Goal: Register for event/course: Sign up to attend an event or enroll in a course

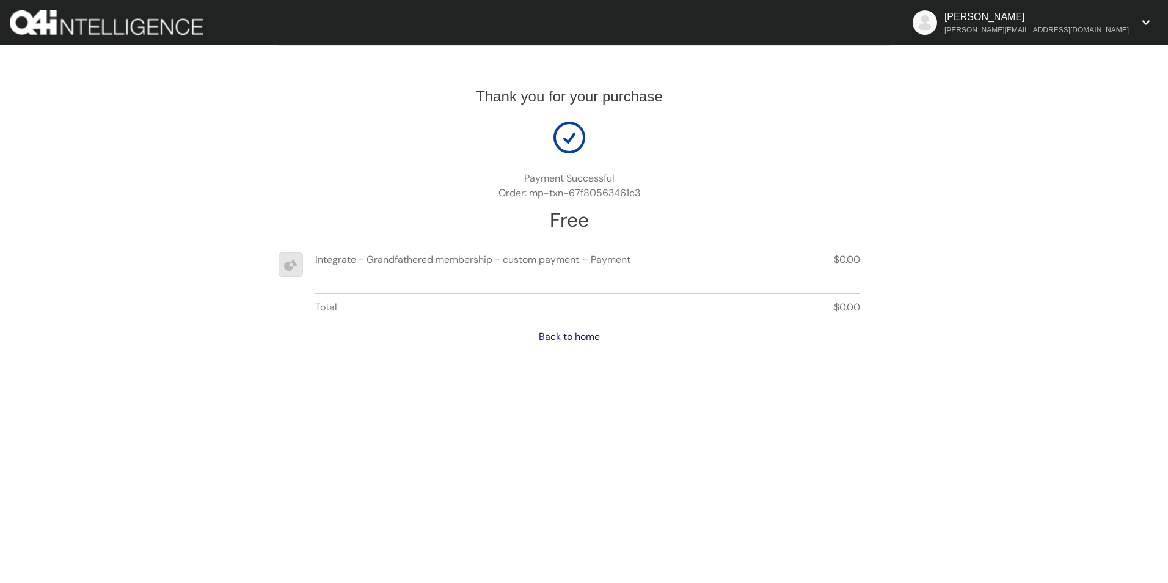
click at [583, 339] on link "Back to home" at bounding box center [569, 336] width 61 height 13
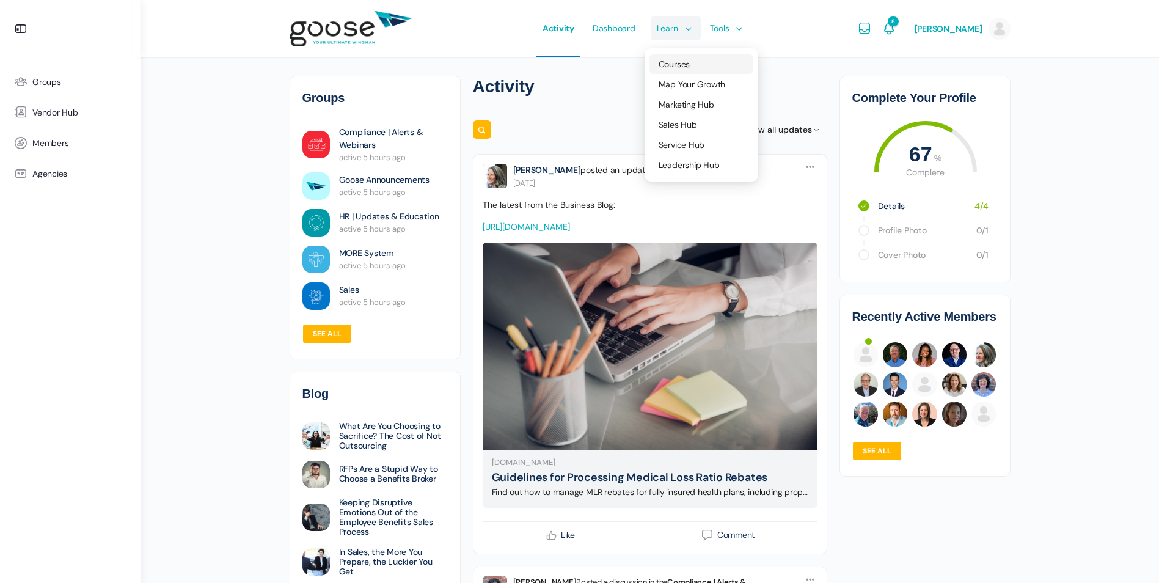
click at [674, 67] on span "Courses" at bounding box center [673, 64] width 31 height 11
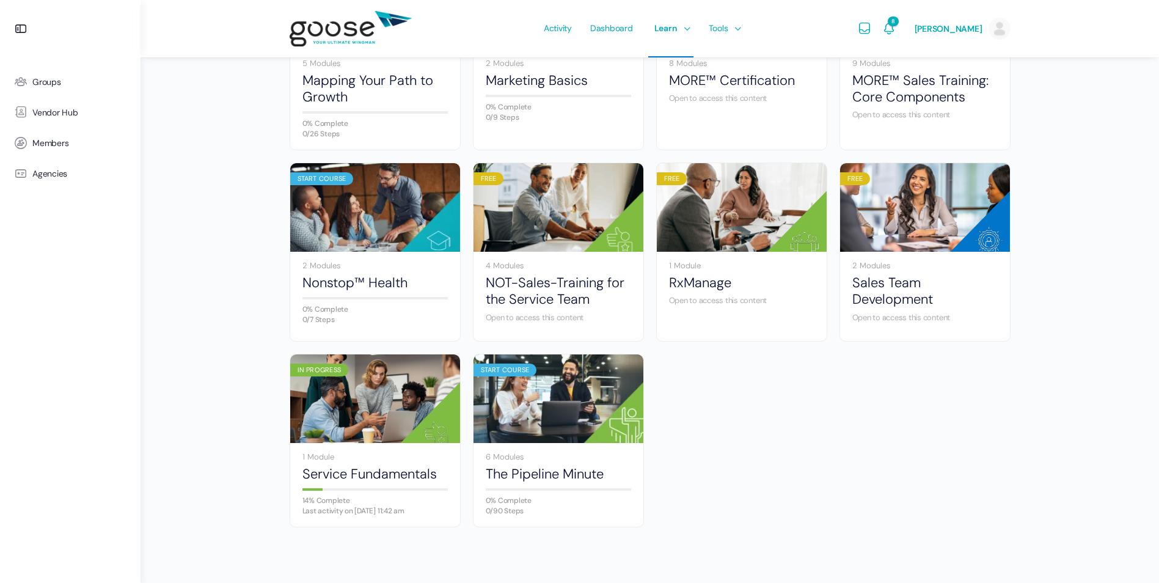
scroll to position [661, 0]
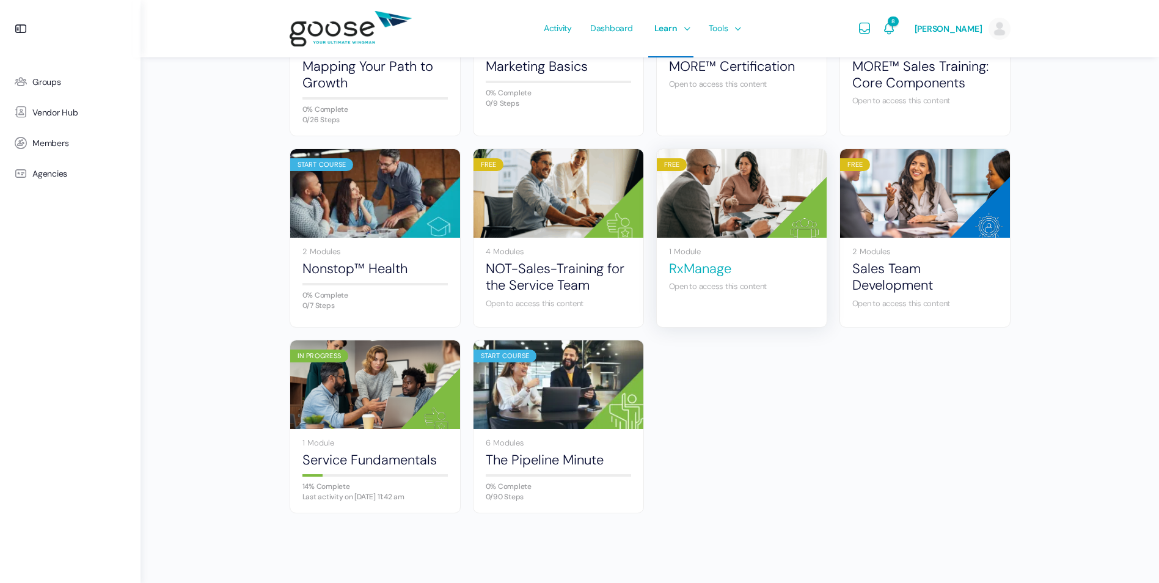
click at [710, 272] on link "RxManage" at bounding box center [741, 268] width 145 height 16
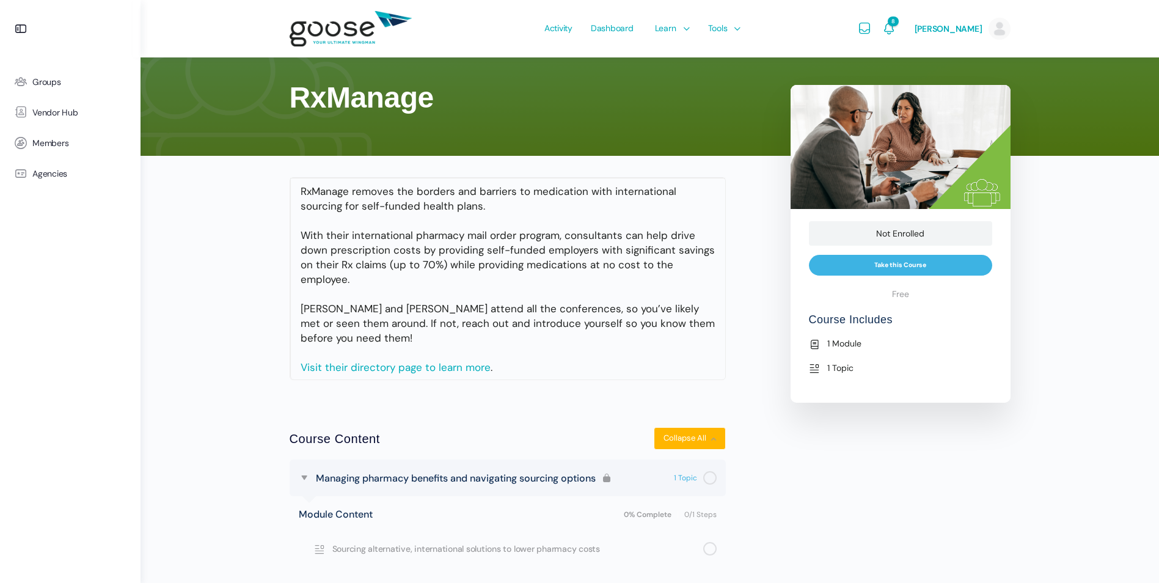
scroll to position [73, 0]
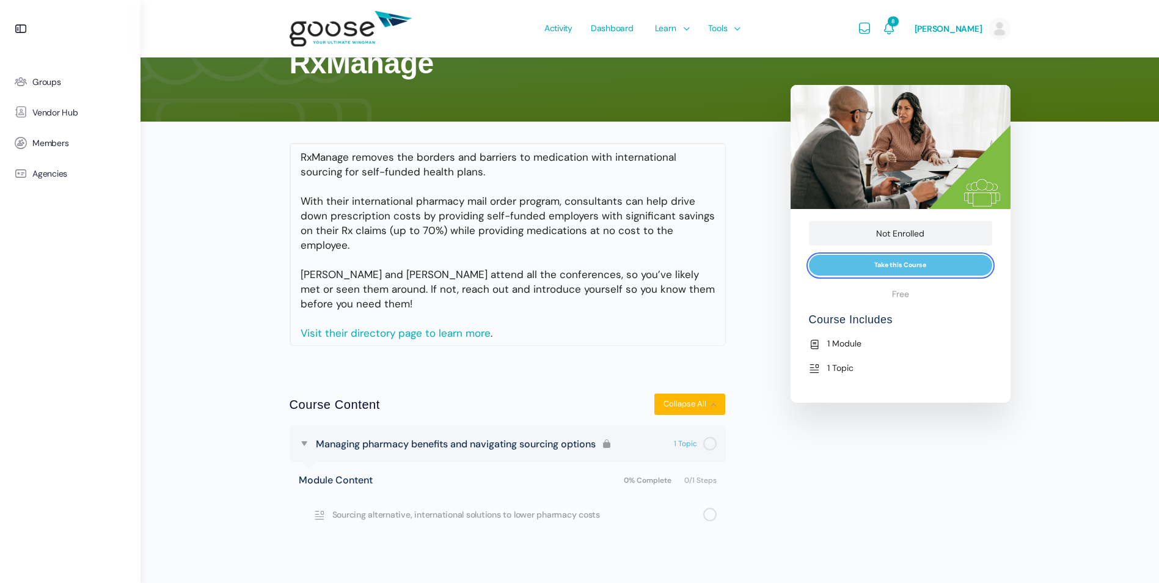
click at [903, 275] on input "Take this Course" at bounding box center [900, 265] width 183 height 21
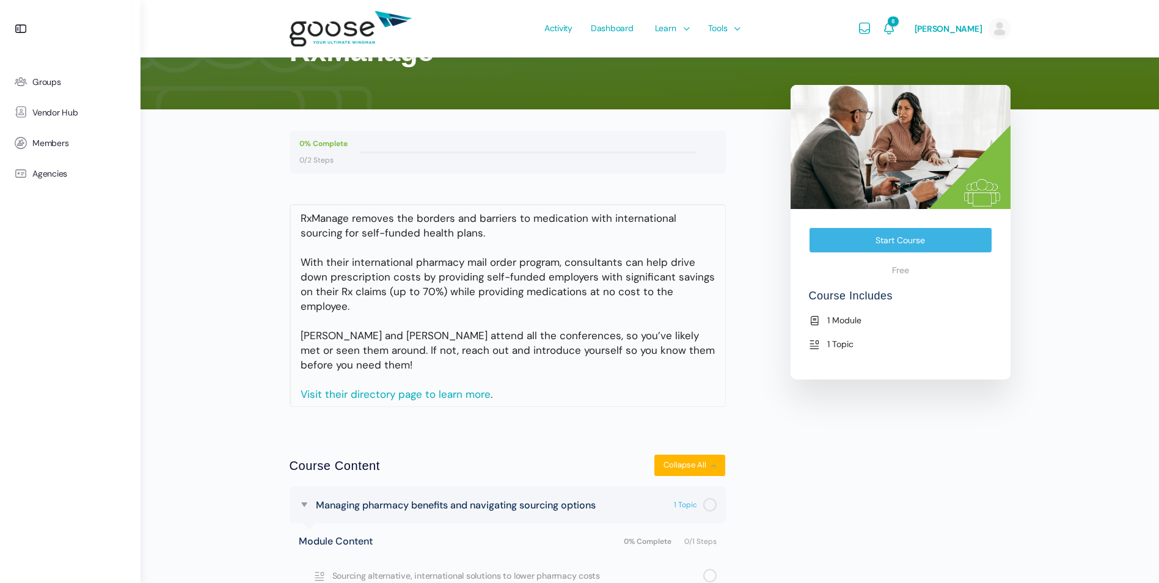
scroll to position [122, 0]
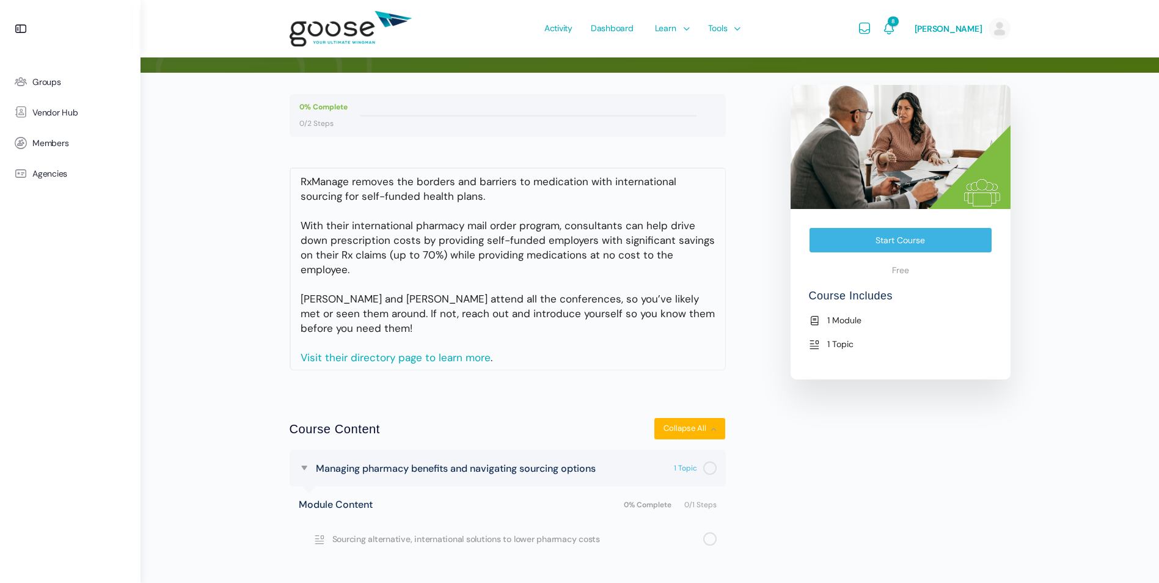
click at [845, 238] on link "Start Course" at bounding box center [900, 240] width 183 height 26
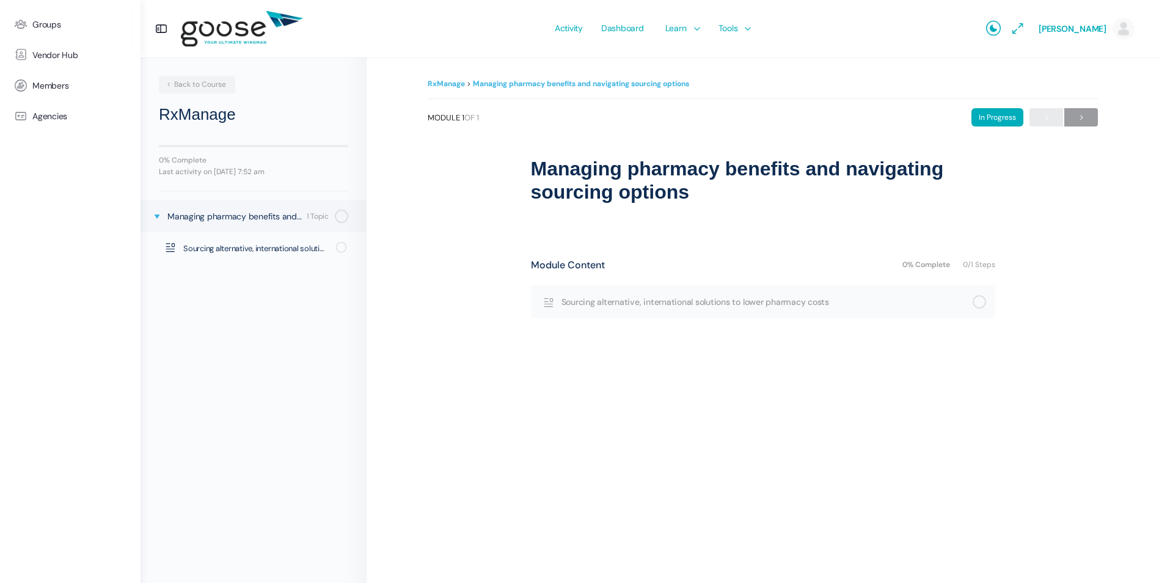
click at [155, 219] on icon at bounding box center [157, 216] width 10 height 10
click at [163, 220] on span at bounding box center [155, 217] width 21 height 31
click at [192, 244] on span "Sourcing alternative, international solutions to lower pharmacy costs" at bounding box center [255, 248] width 145 height 12
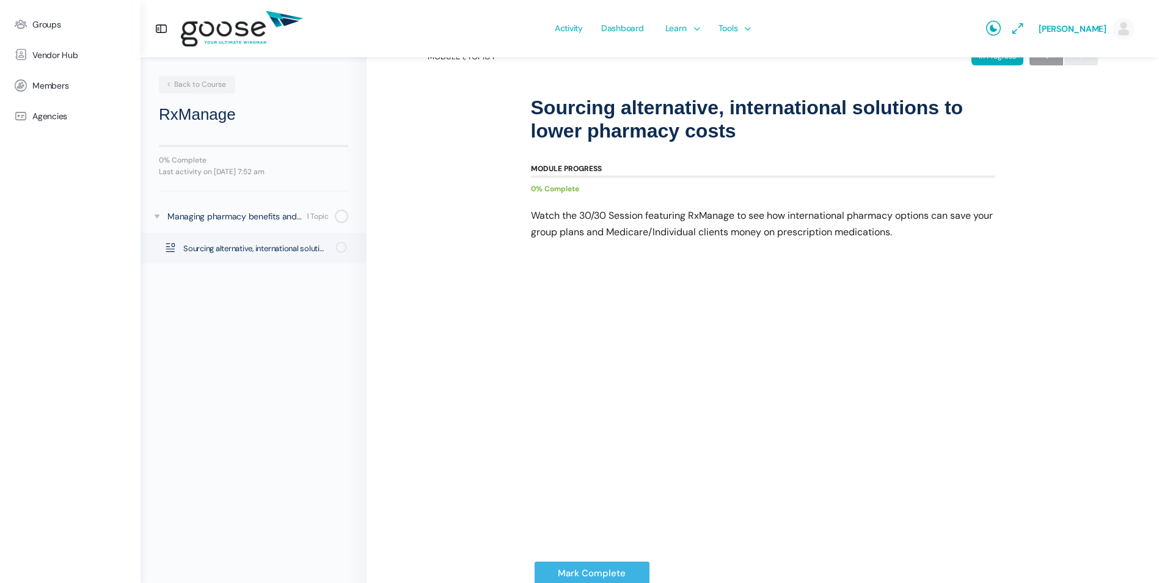
scroll to position [45, 0]
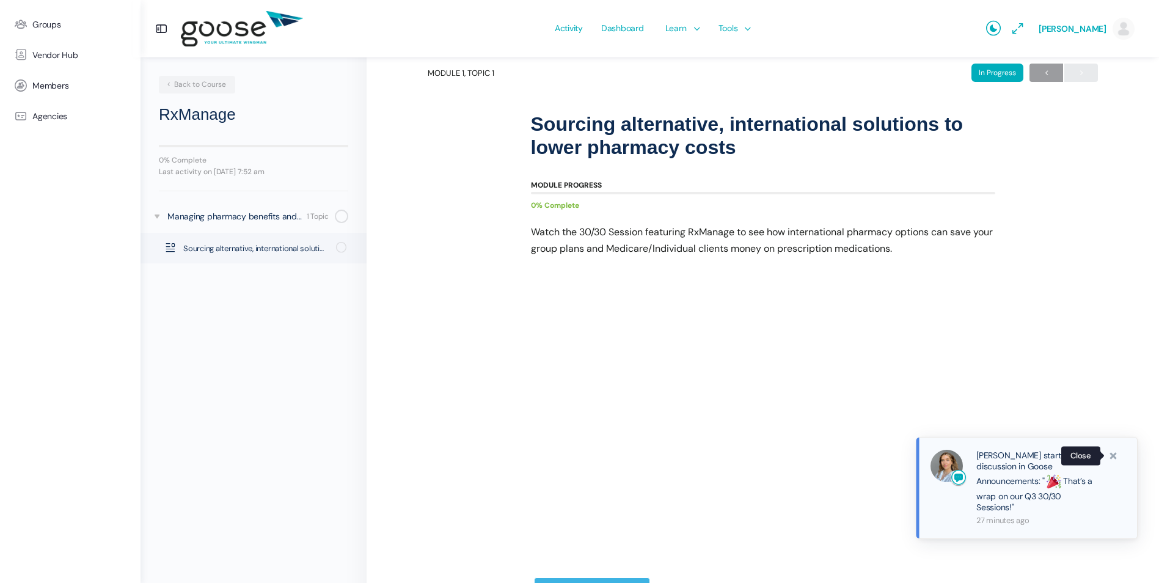
click at [1113, 462] on span at bounding box center [1113, 456] width 12 height 12
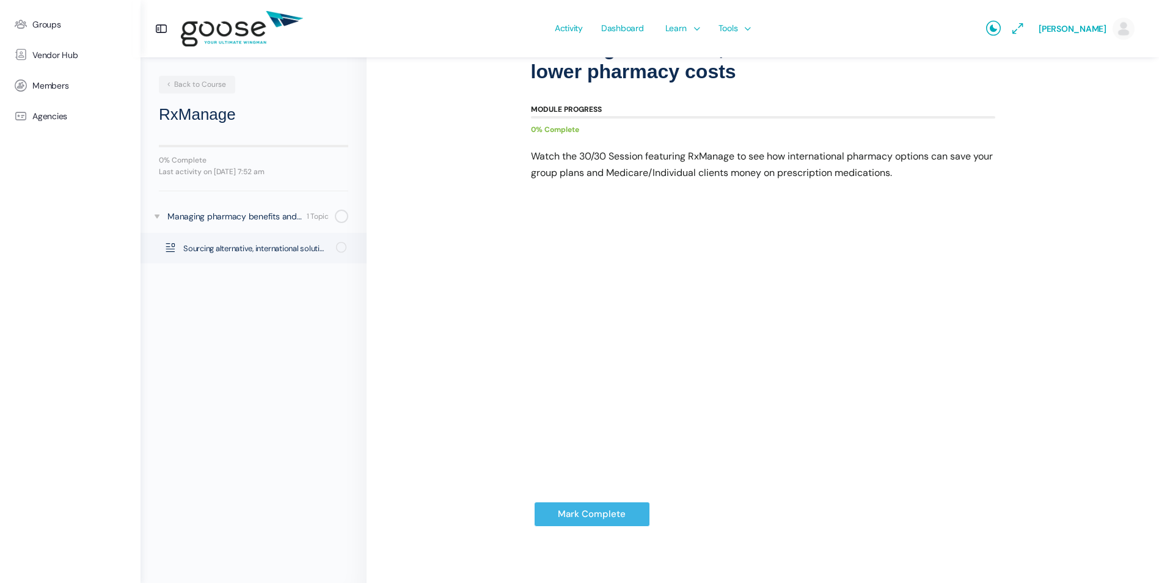
scroll to position [122, 0]
click at [581, 509] on input "Mark Complete" at bounding box center [592, 512] width 116 height 25
click at [553, 514] on input "Mark Complete" at bounding box center [592, 512] width 116 height 25
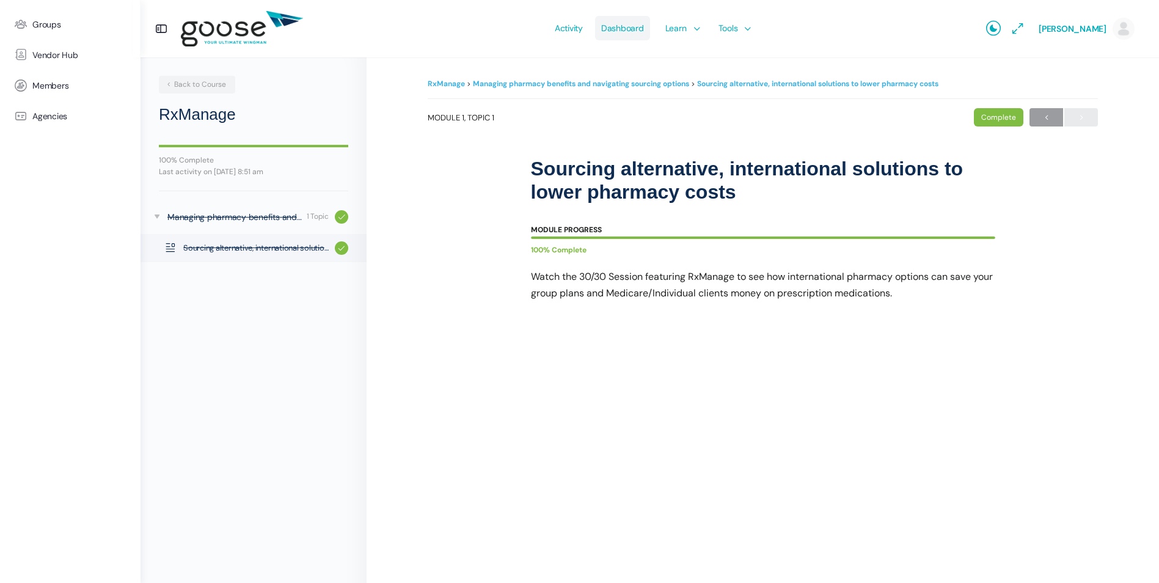
click at [628, 20] on span "Dashboard" at bounding box center [622, 27] width 43 height 57
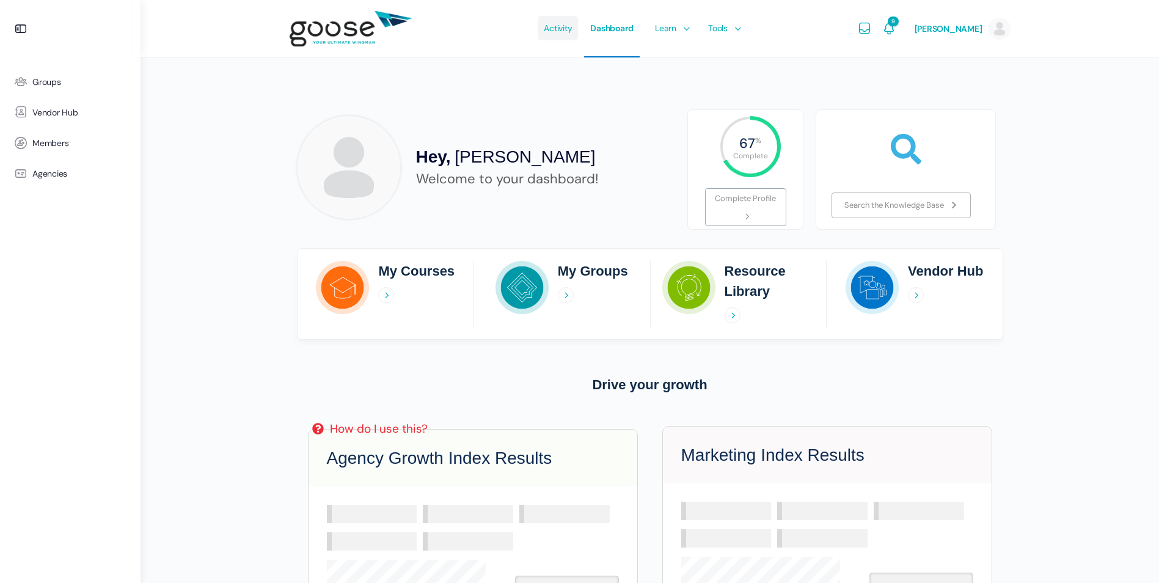
click at [569, 26] on span "Activity" at bounding box center [558, 27] width 28 height 57
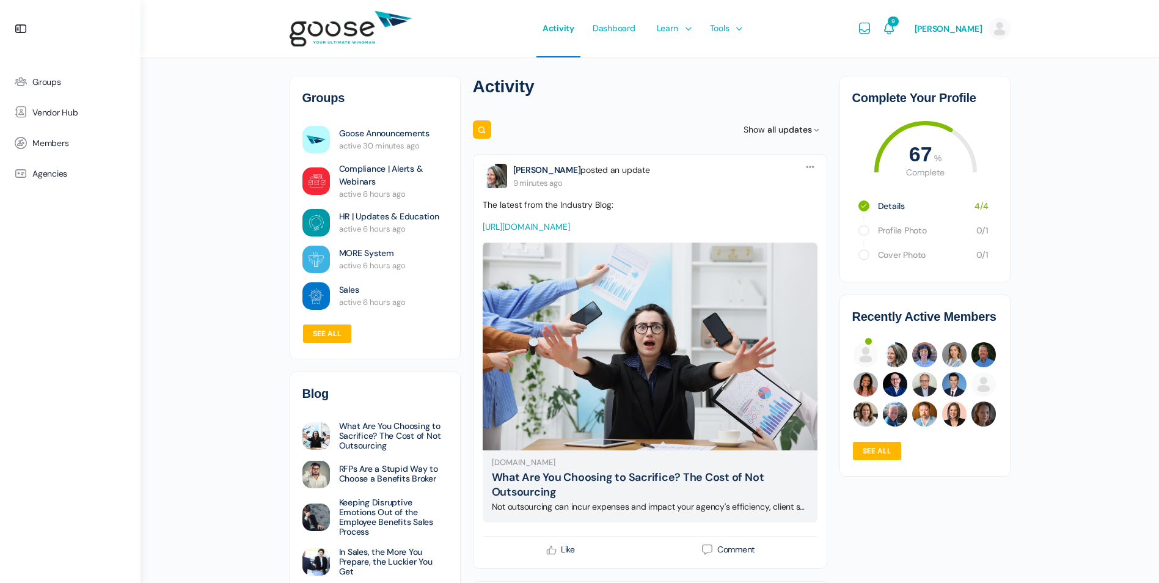
click at [668, 28] on e-page-transition at bounding box center [579, 291] width 1159 height 583
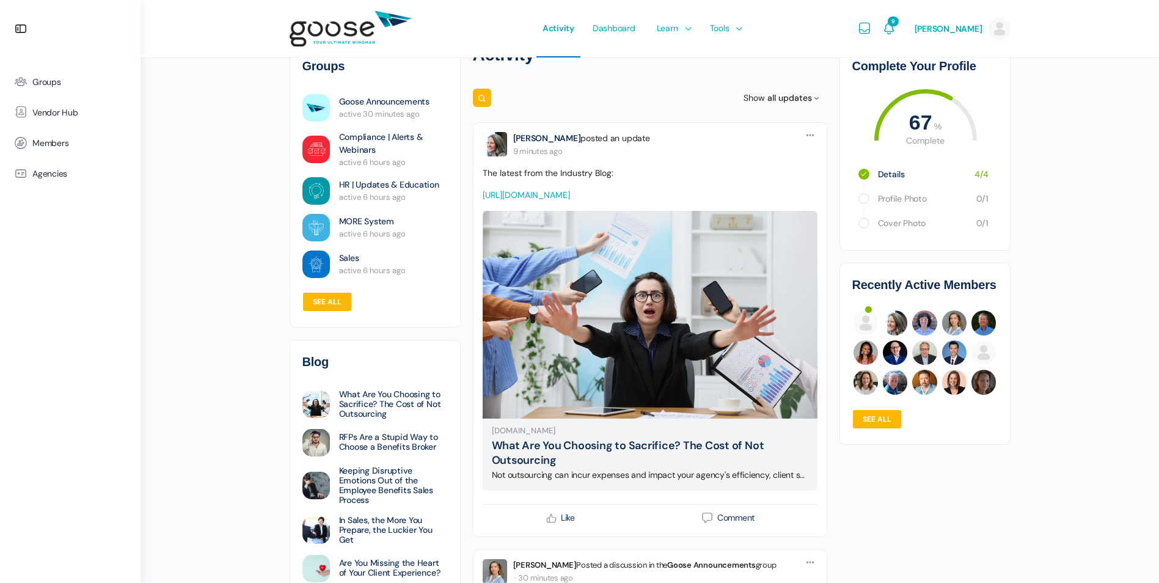
scroll to position [61, 0]
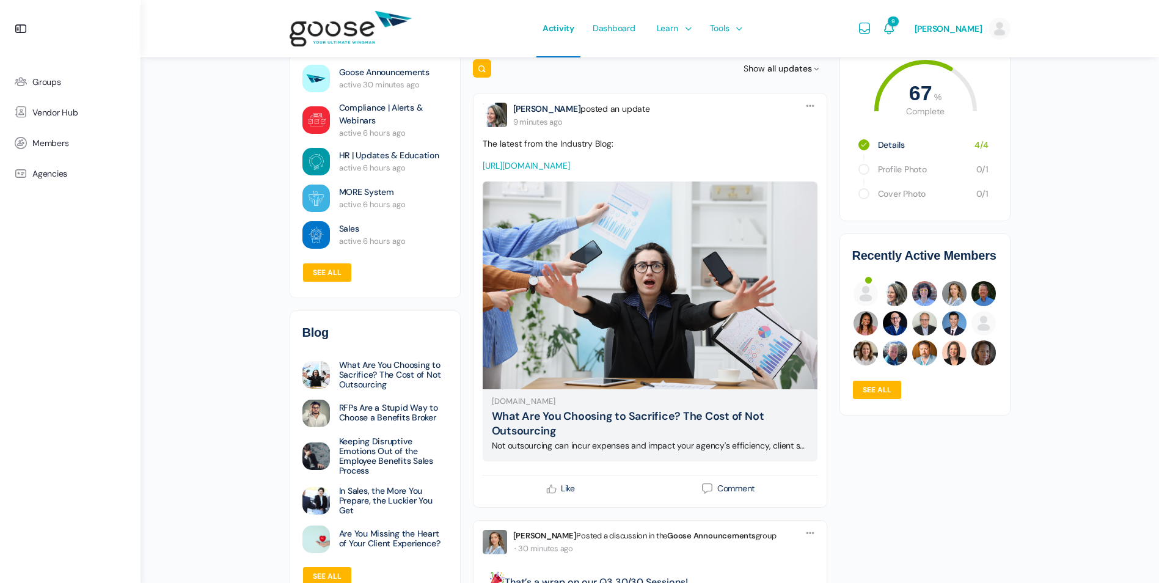
click at [390, 118] on link "Compliance | Alerts & Webinars" at bounding box center [393, 114] width 109 height 26
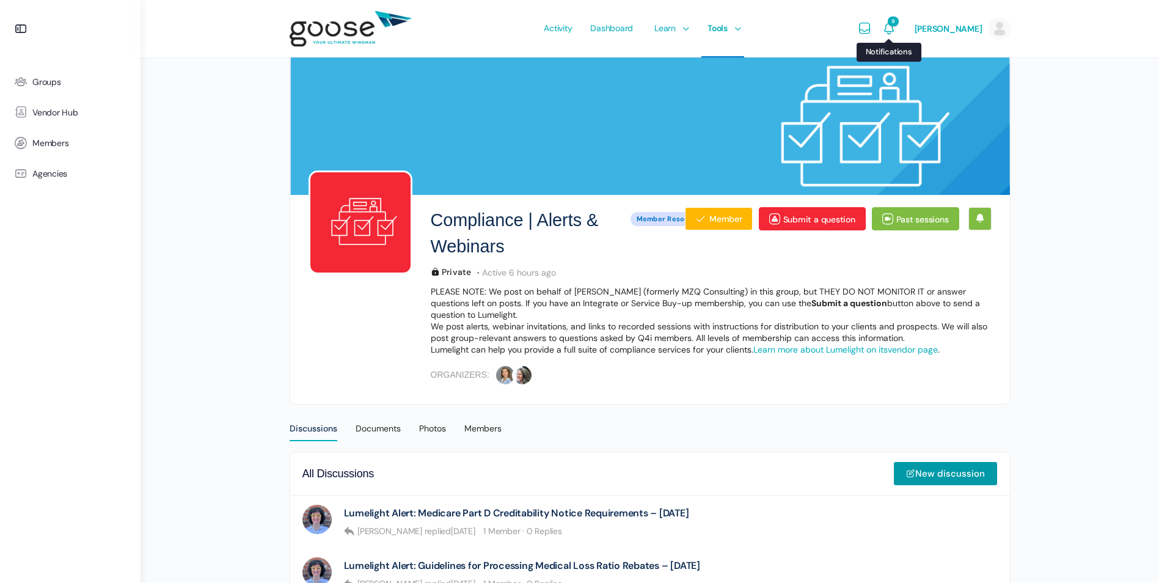
click at [898, 25] on span "9" at bounding box center [892, 21] width 10 height 10
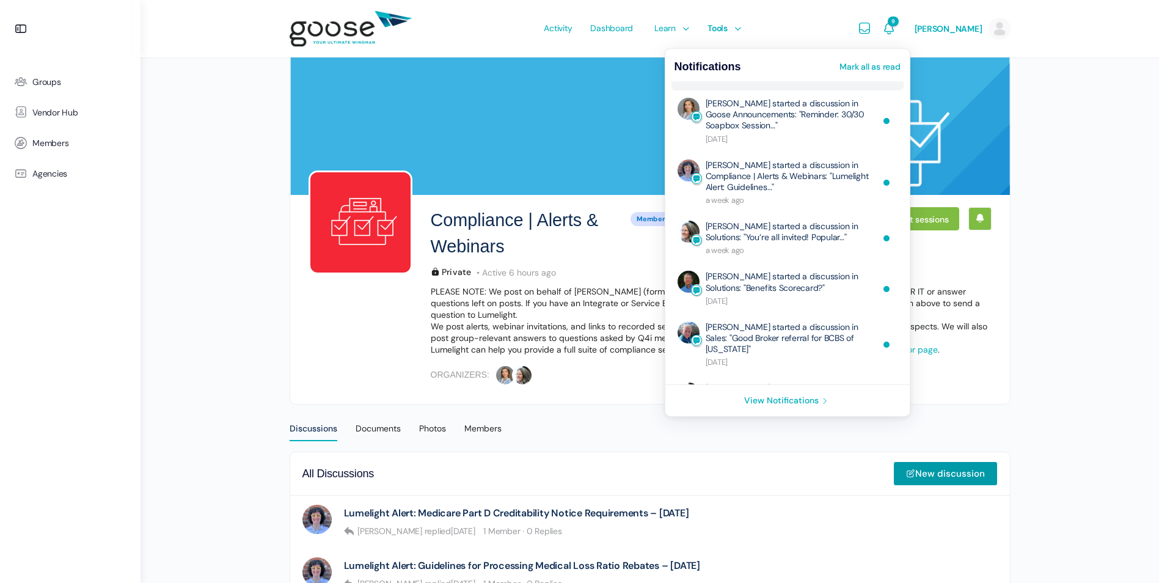
scroll to position [122, 0]
click at [851, 63] on link "Mark all as read" at bounding box center [869, 66] width 60 height 9
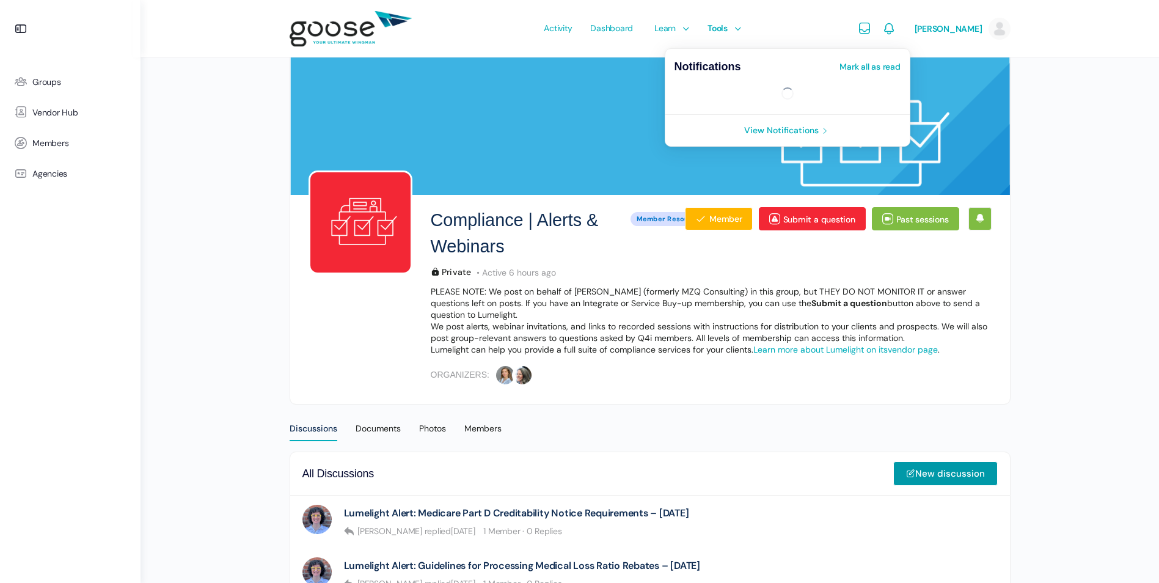
click at [891, 32] on icon "Notifications" at bounding box center [888, 28] width 15 height 15
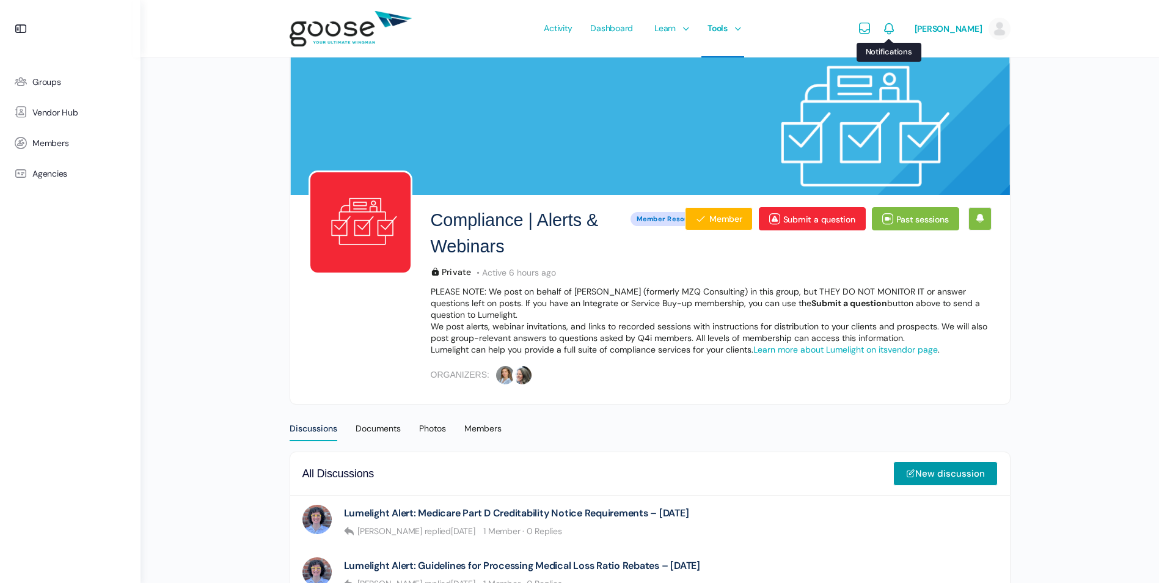
click at [889, 32] on icon "Notifications" at bounding box center [888, 28] width 15 height 15
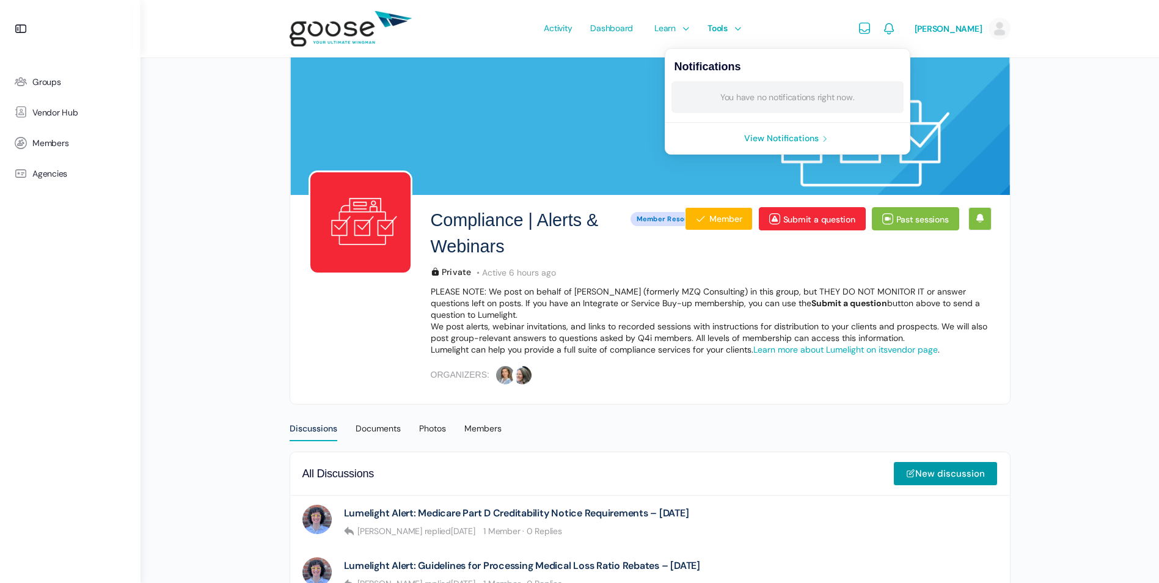
click at [806, 147] on link "View Notifications" at bounding box center [787, 138] width 244 height 31
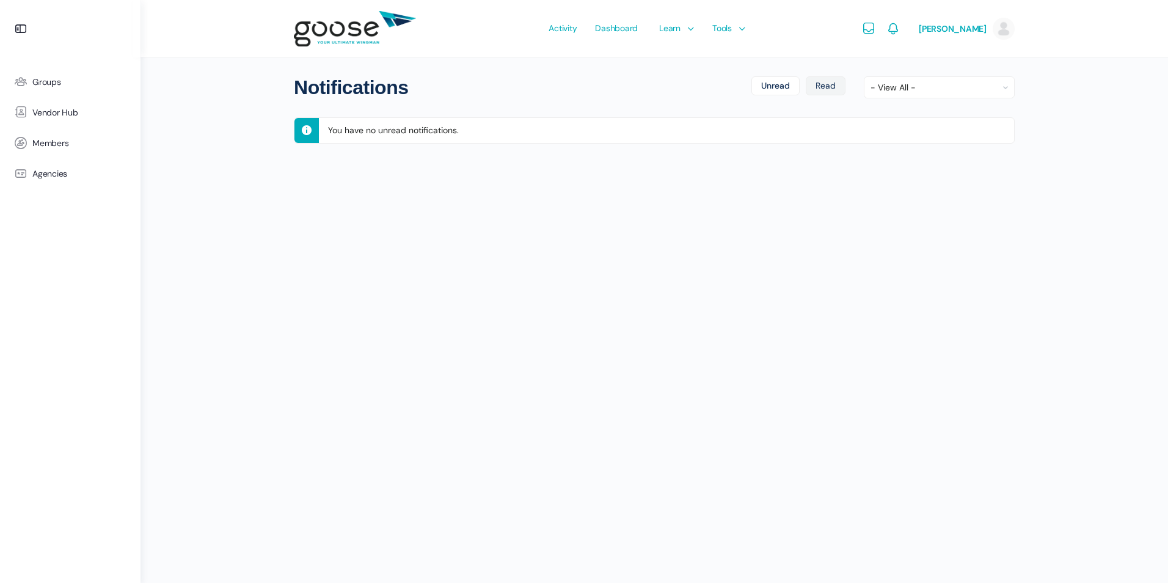
click at [823, 88] on link "Read" at bounding box center [826, 85] width 40 height 19
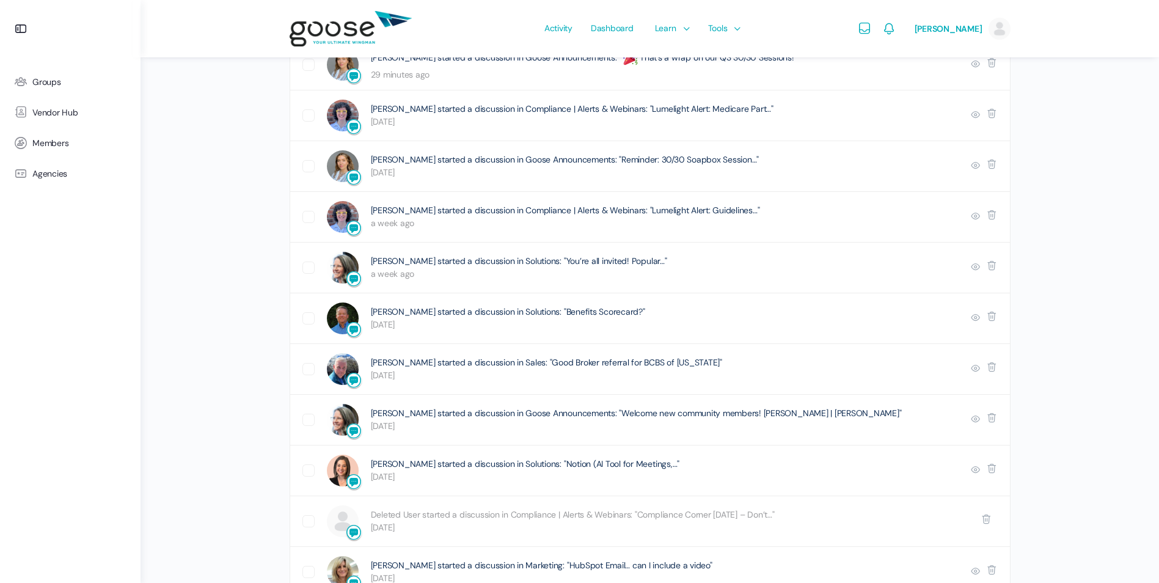
scroll to position [122, 0]
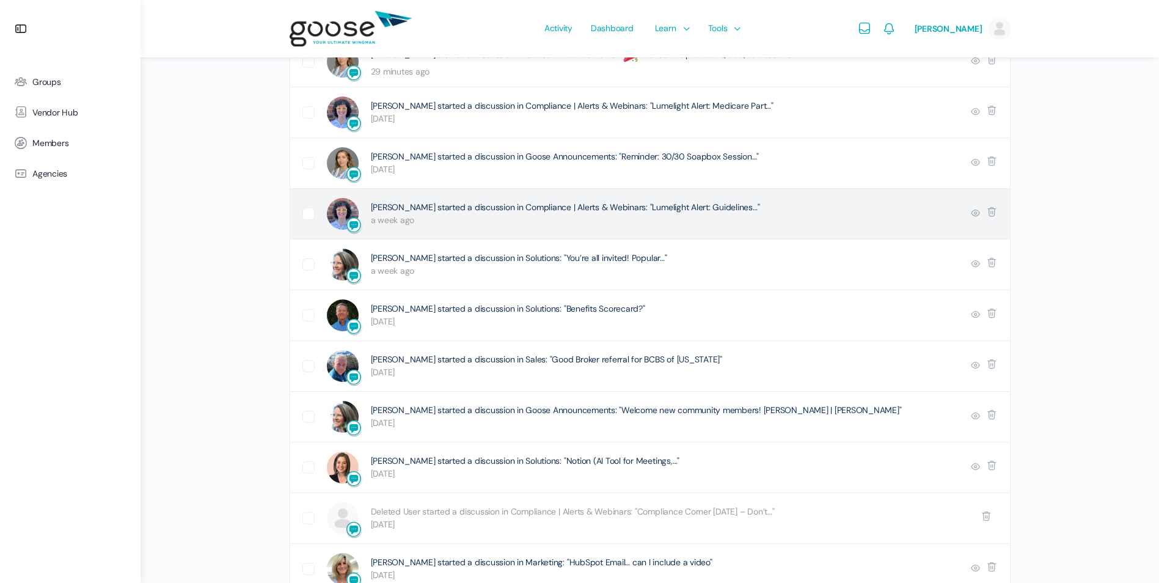
click at [627, 202] on link "[PERSON_NAME] started a discussion in Compliance | Alerts & Webinars: "Lumeligh…" at bounding box center [565, 207] width 389 height 11
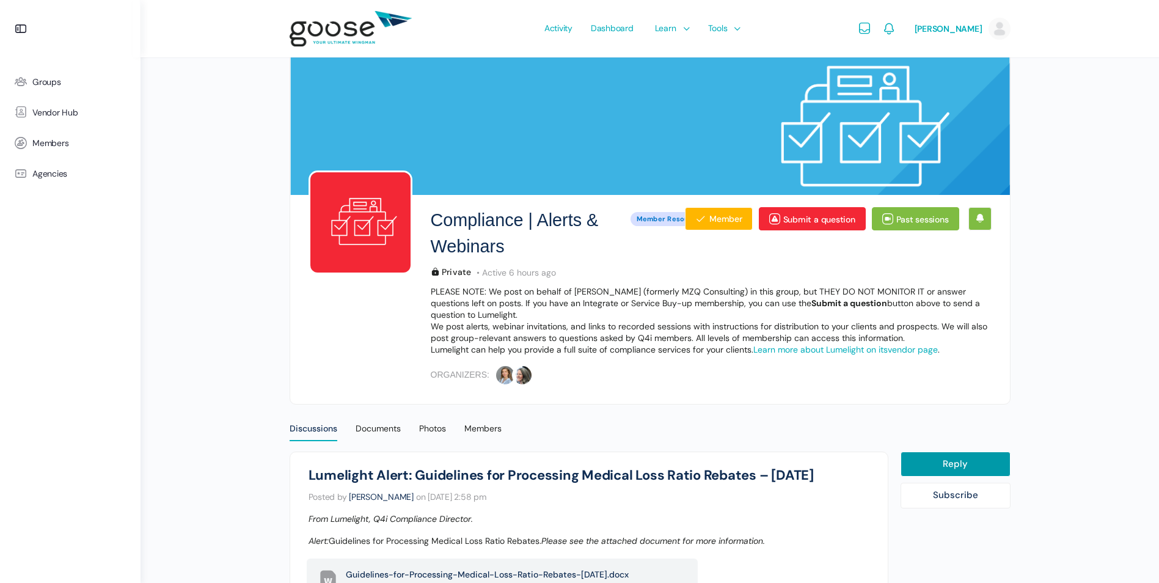
click at [900, 28] on div "Notifications Mark all as read You have no notifications right now. View Notifi…" at bounding box center [888, 28] width 24 height 57
click at [896, 28] on icon "Notifications" at bounding box center [888, 28] width 15 height 15
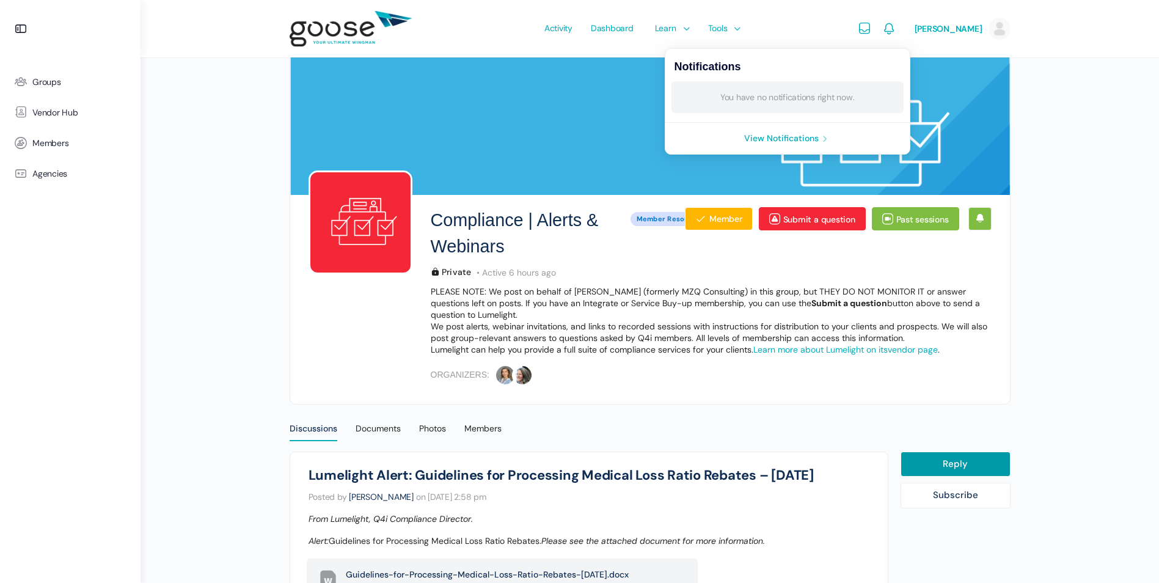
click at [798, 139] on link "View Notifications" at bounding box center [787, 138] width 244 height 31
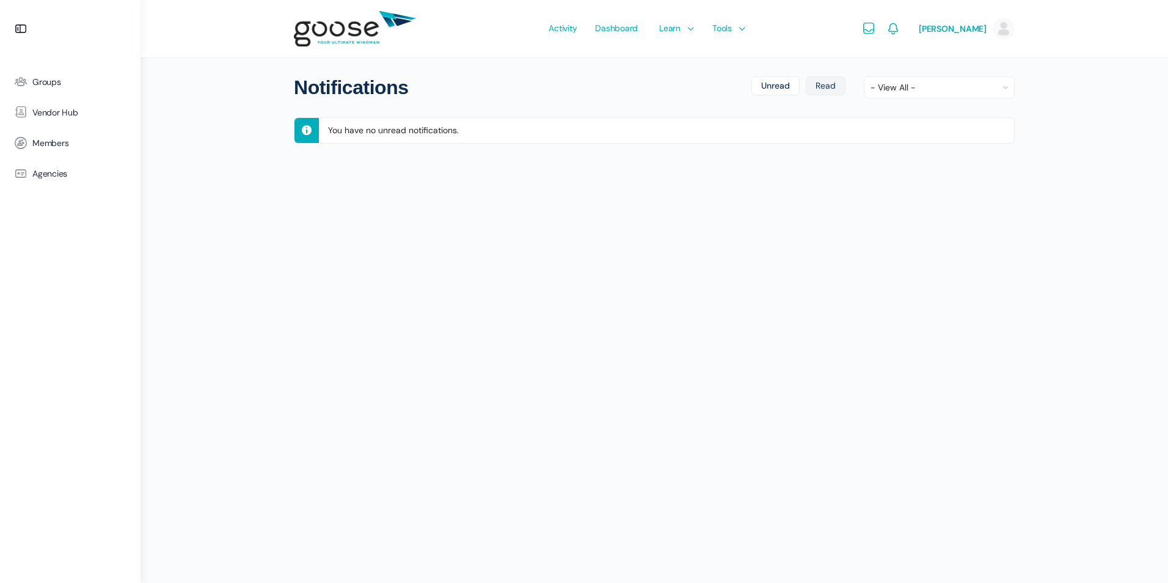
click at [822, 84] on link "Read" at bounding box center [826, 85] width 40 height 19
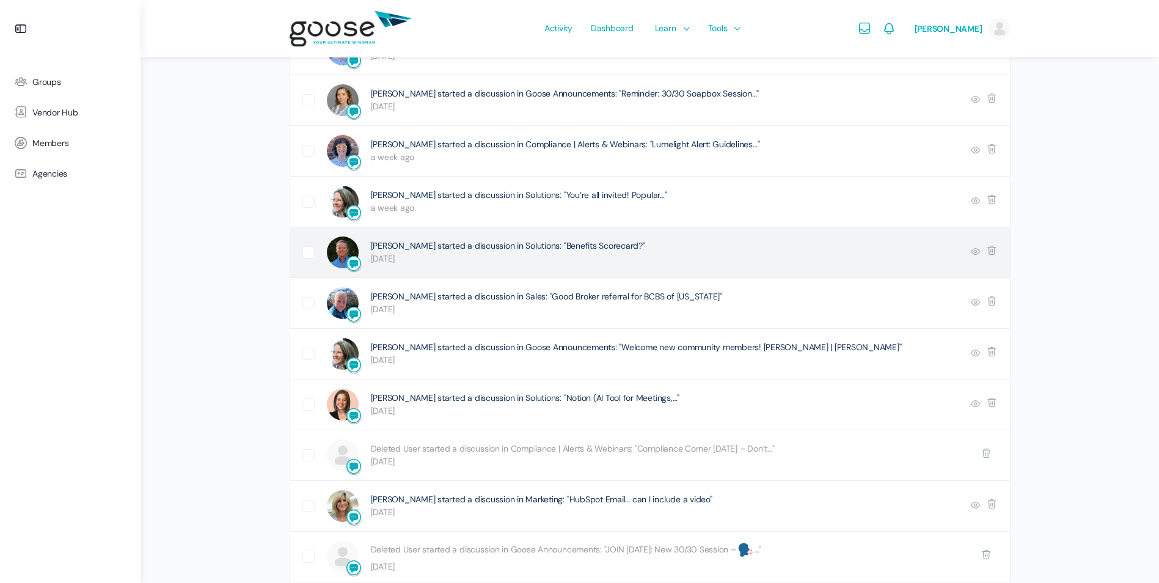
scroll to position [183, 0]
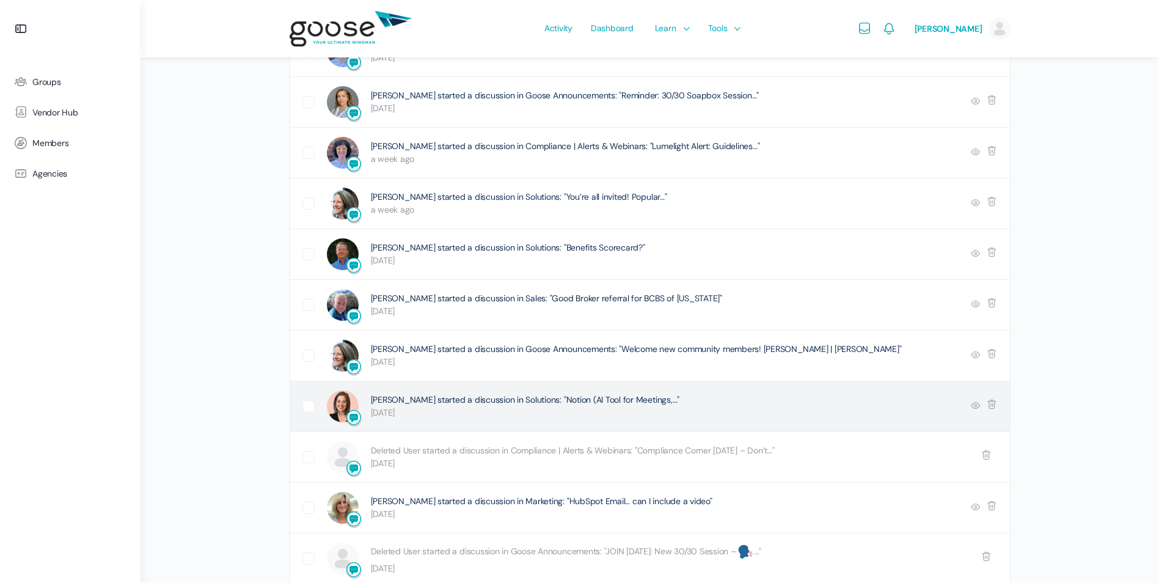
click at [566, 396] on link "[PERSON_NAME] started a discussion in Solutions: "Notion (AI Tool for Meetings,…" at bounding box center [525, 399] width 309 height 11
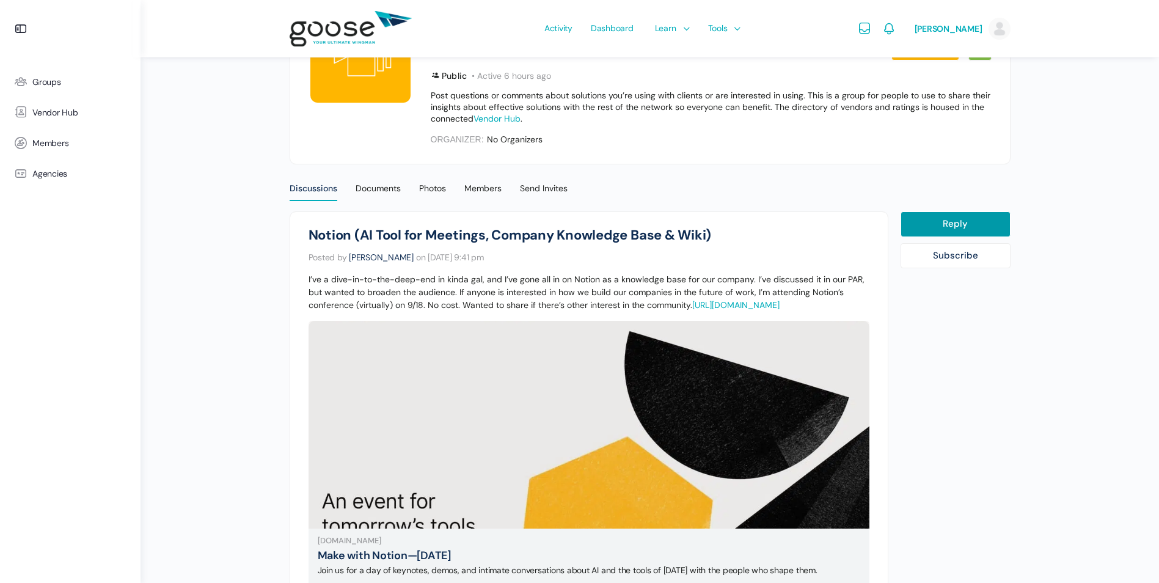
scroll to position [122, 0]
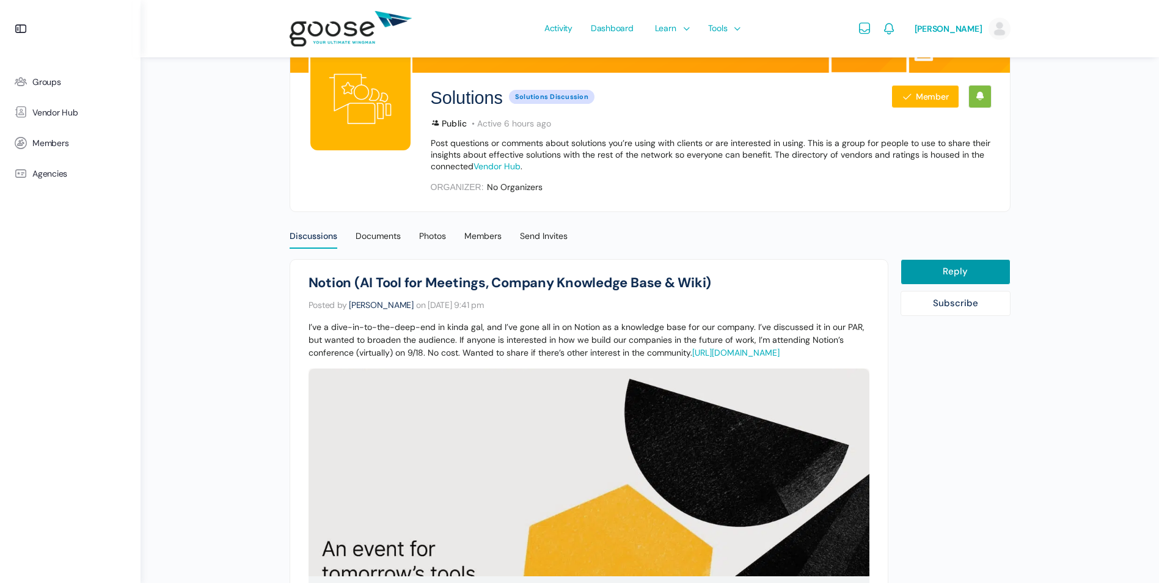
click at [603, 326] on p "I’ve a dive-in-to-the-deep-end in kinda gal, and I’ve gone all in on Notion as …" at bounding box center [588, 340] width 561 height 38
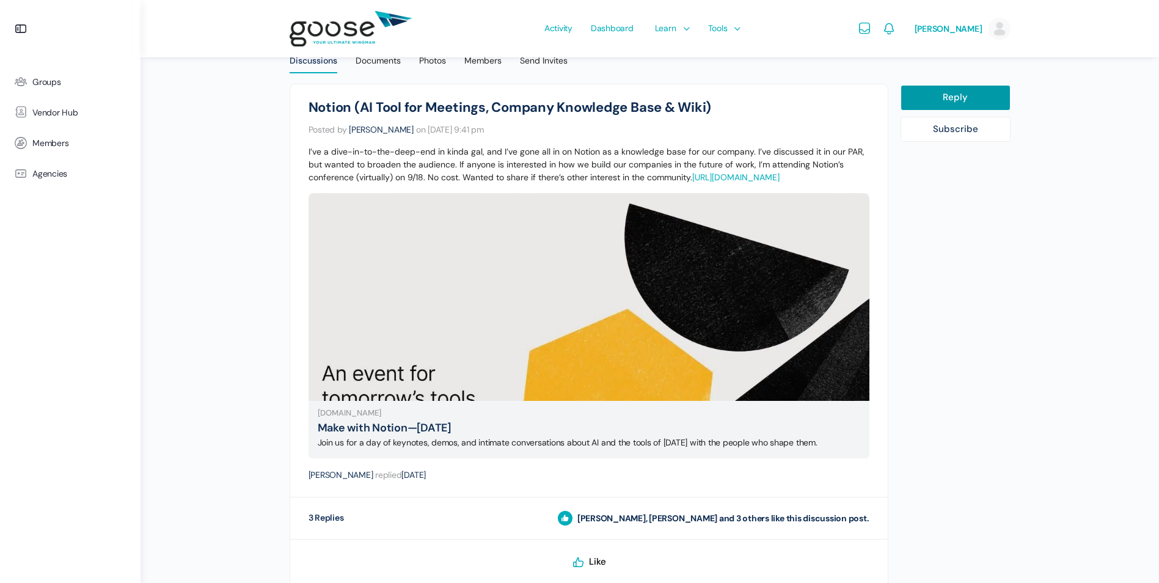
scroll to position [268, 0]
